Goal: Information Seeking & Learning: Learn about a topic

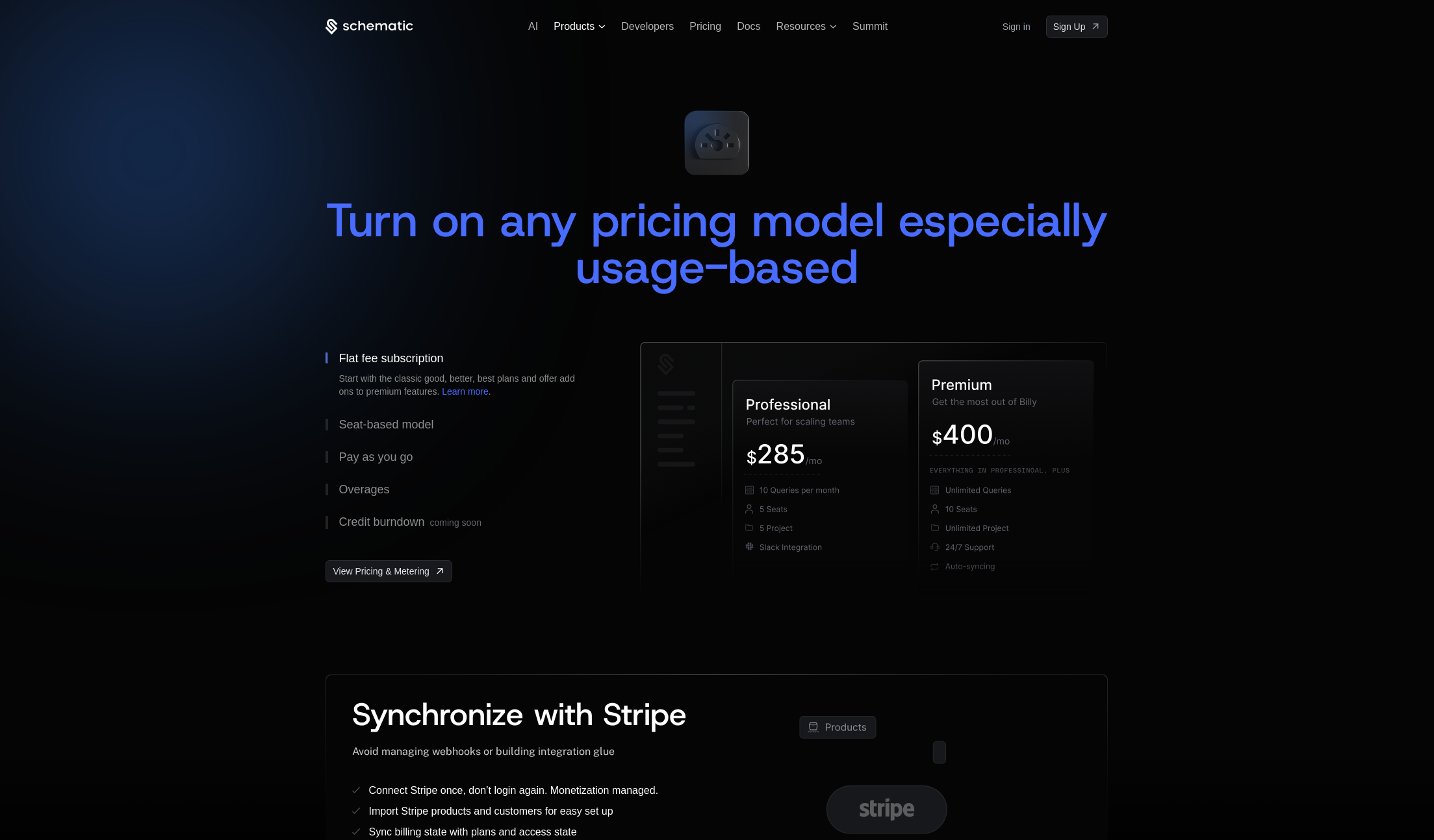
click at [578, 29] on span "Products" at bounding box center [573, 26] width 41 height 11
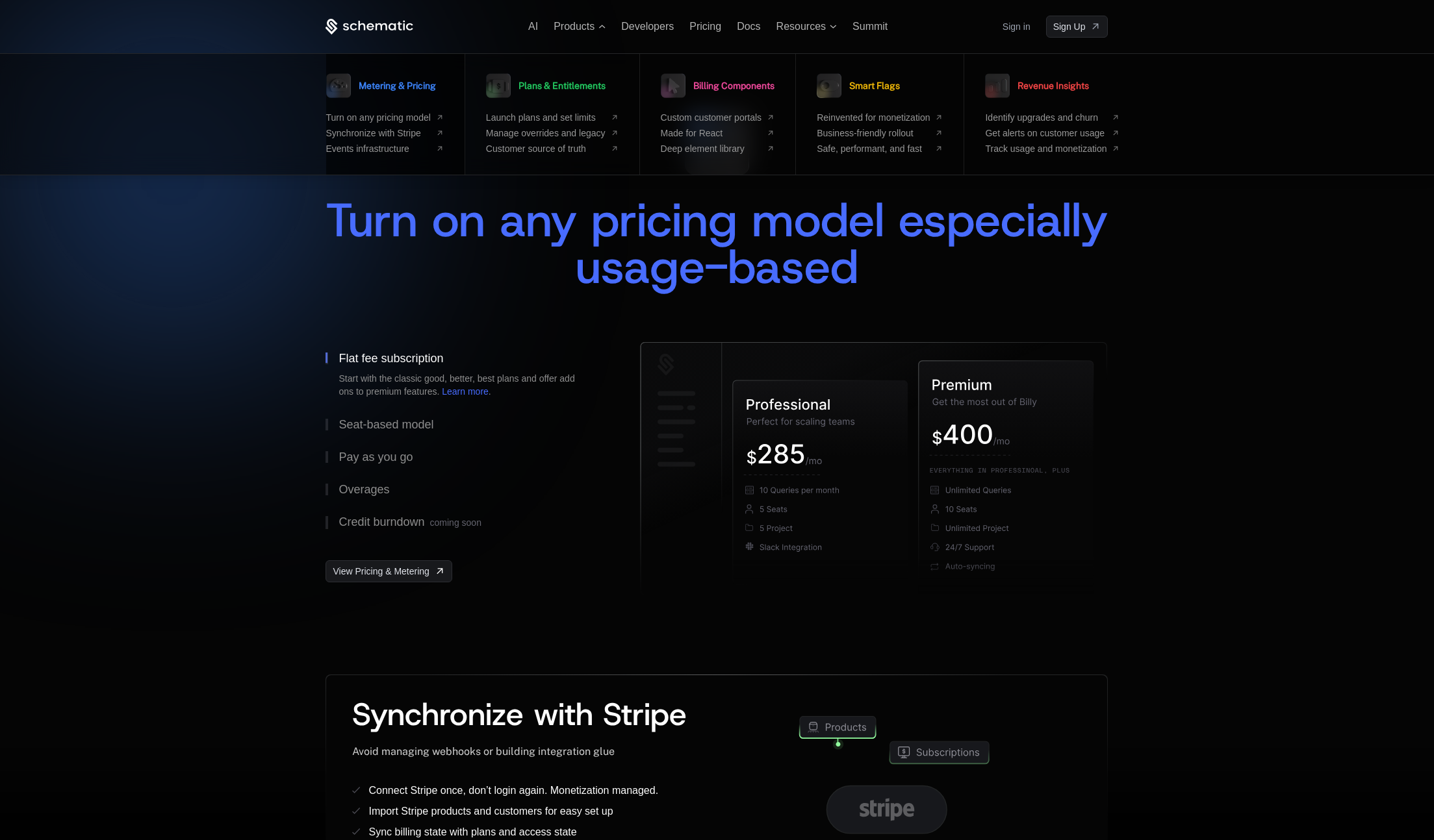
click at [386, 87] on span "Metering & Pricing" at bounding box center [398, 86] width 77 height 9
click at [560, 84] on span "Plans & Entitlements" at bounding box center [562, 86] width 87 height 9
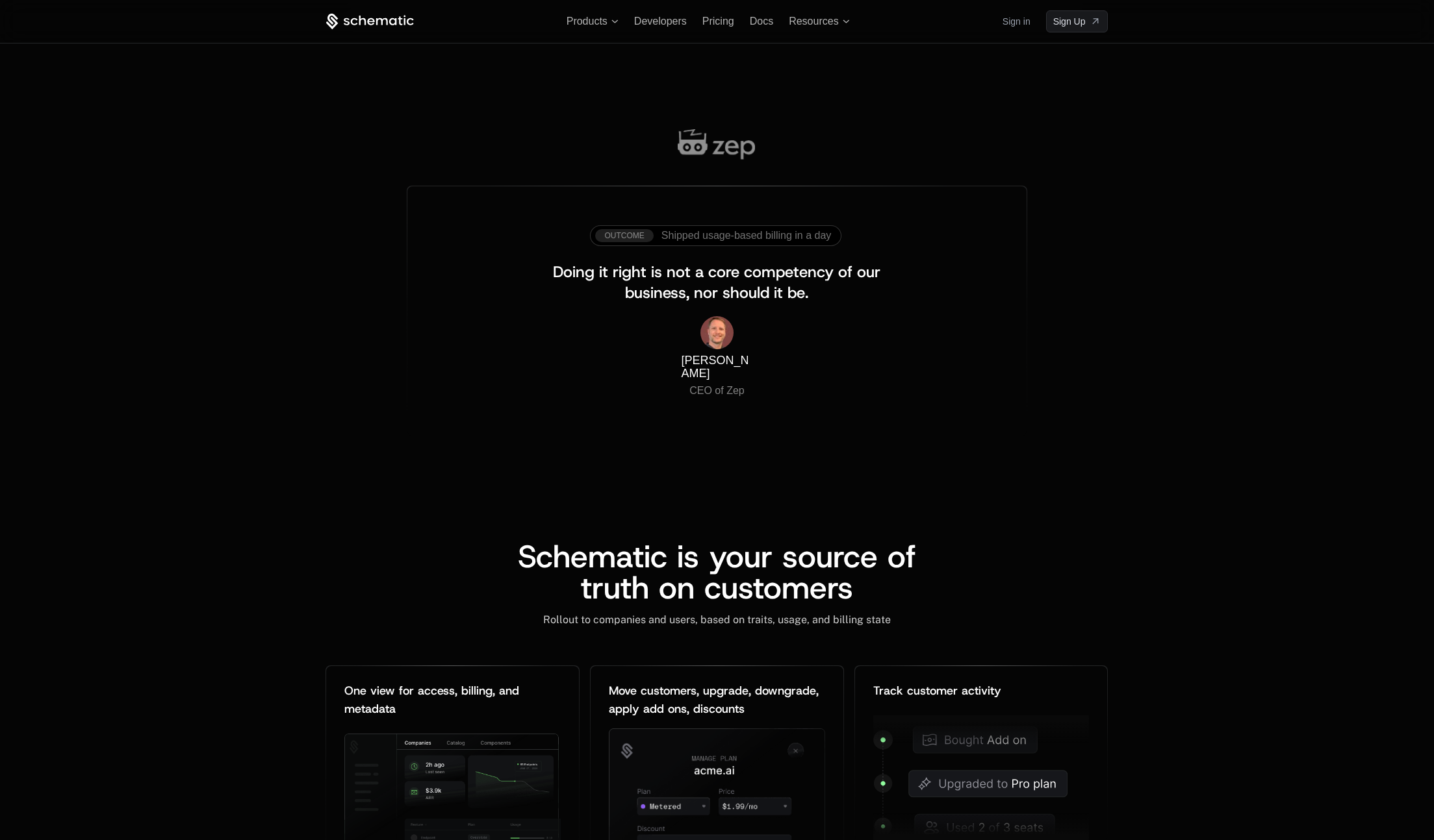
scroll to position [1036, 0]
